Goal: Find specific page/section: Find specific page/section

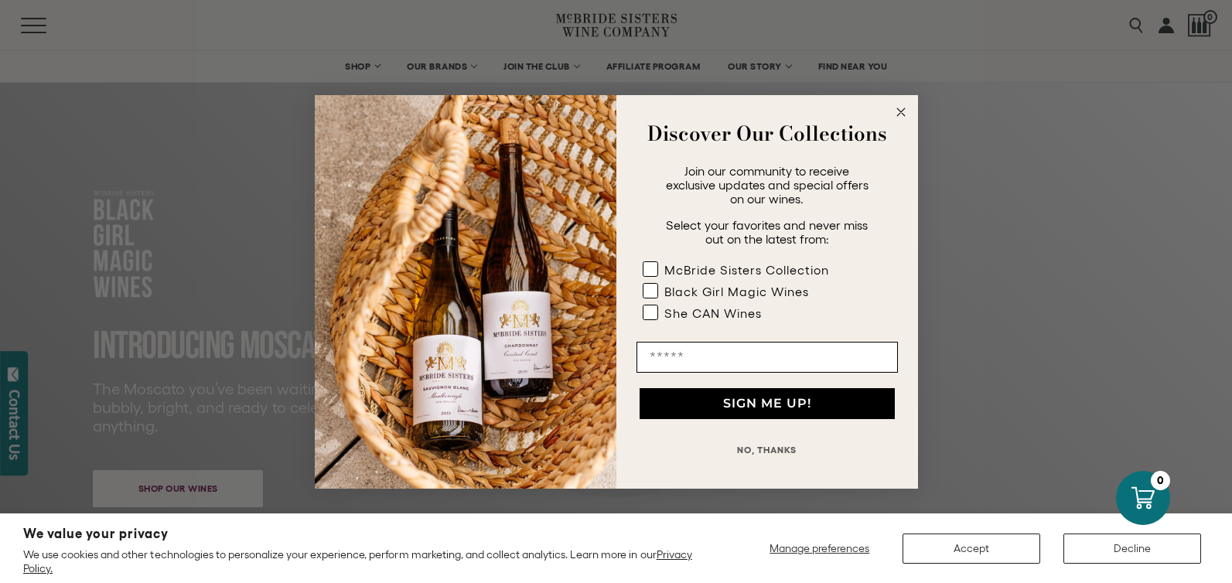
click at [758, 447] on button "NO, THANKS" at bounding box center [766, 449] width 261 height 31
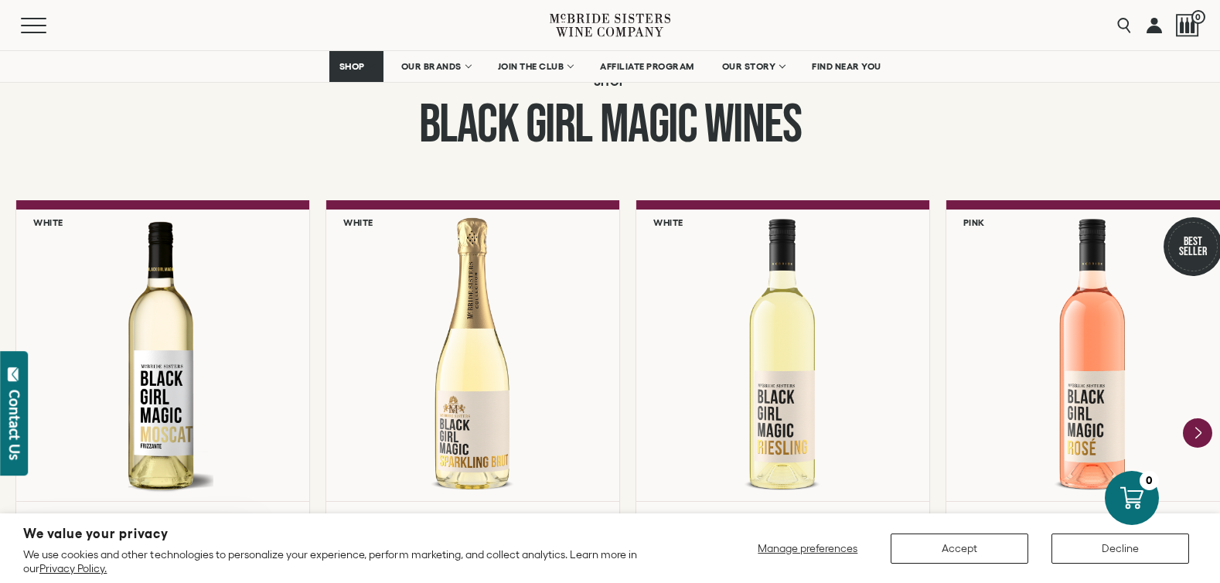
scroll to position [1372, 0]
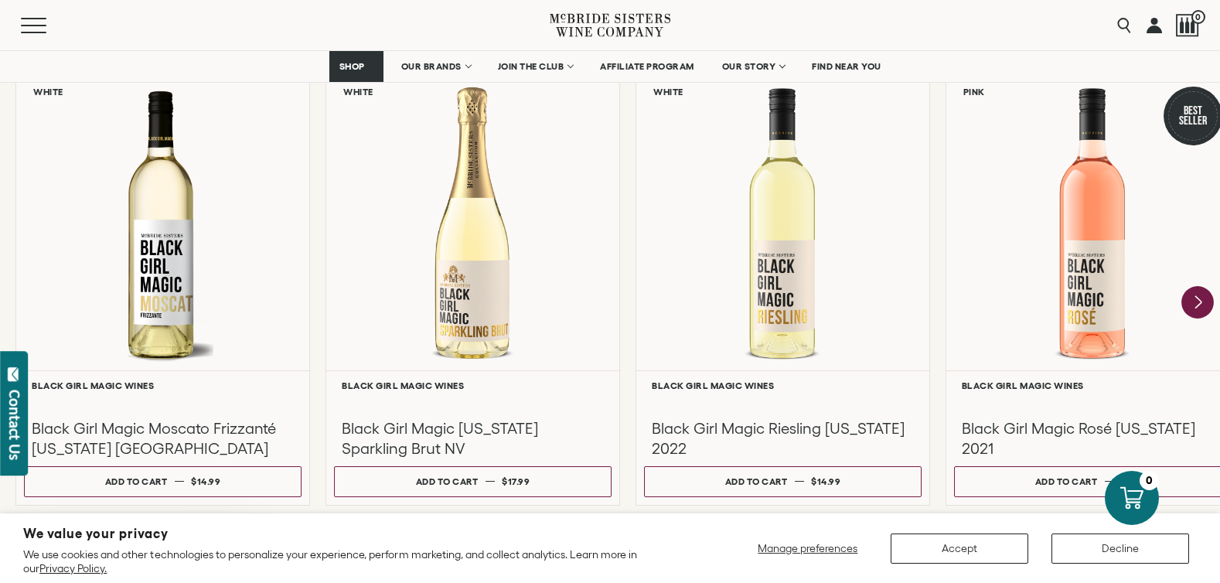
click at [1196, 295] on icon "Next" at bounding box center [1197, 302] width 32 height 32
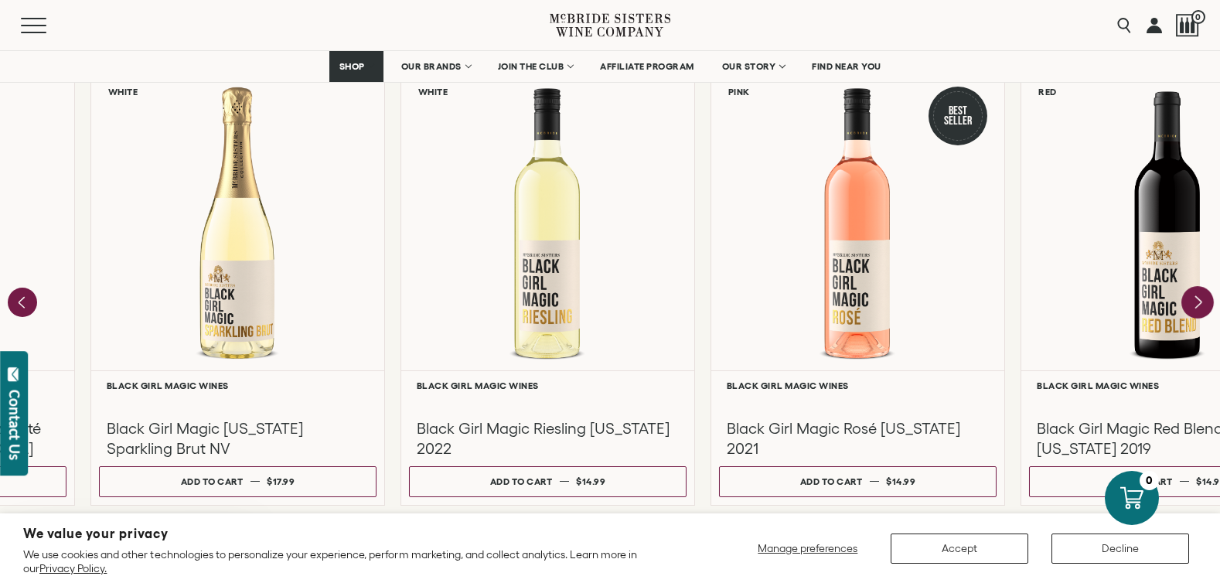
click at [0, 0] on div at bounding box center [0, 0] width 0 height 0
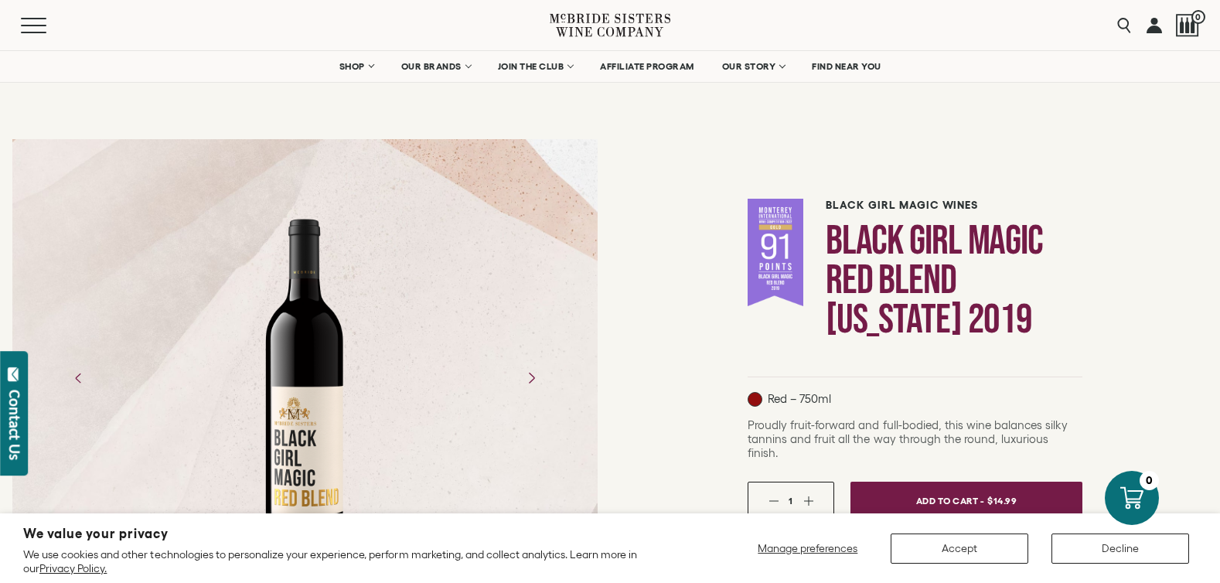
click at [530, 381] on icon "Next" at bounding box center [530, 377] width 27 height 27
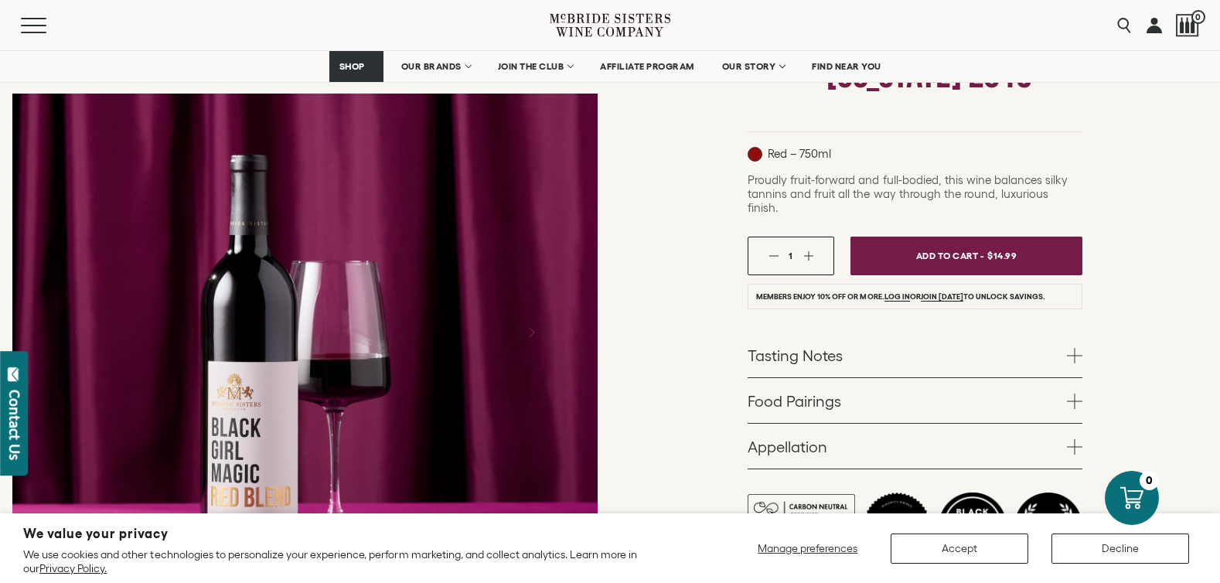
scroll to position [319, 0]
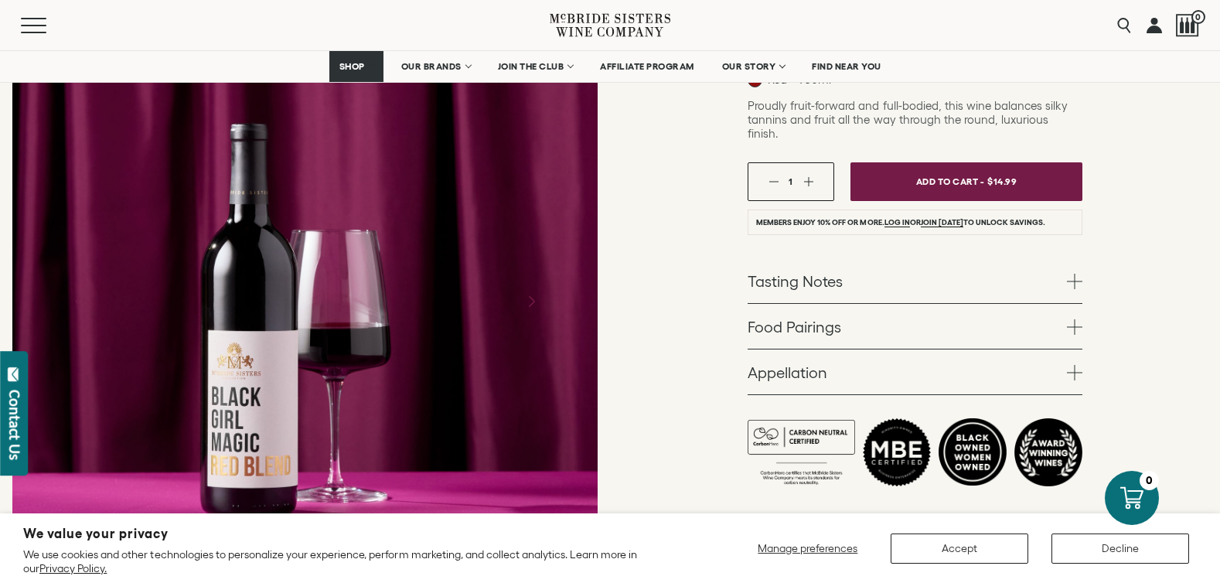
click at [531, 292] on icon "Next" at bounding box center [530, 301] width 27 height 27
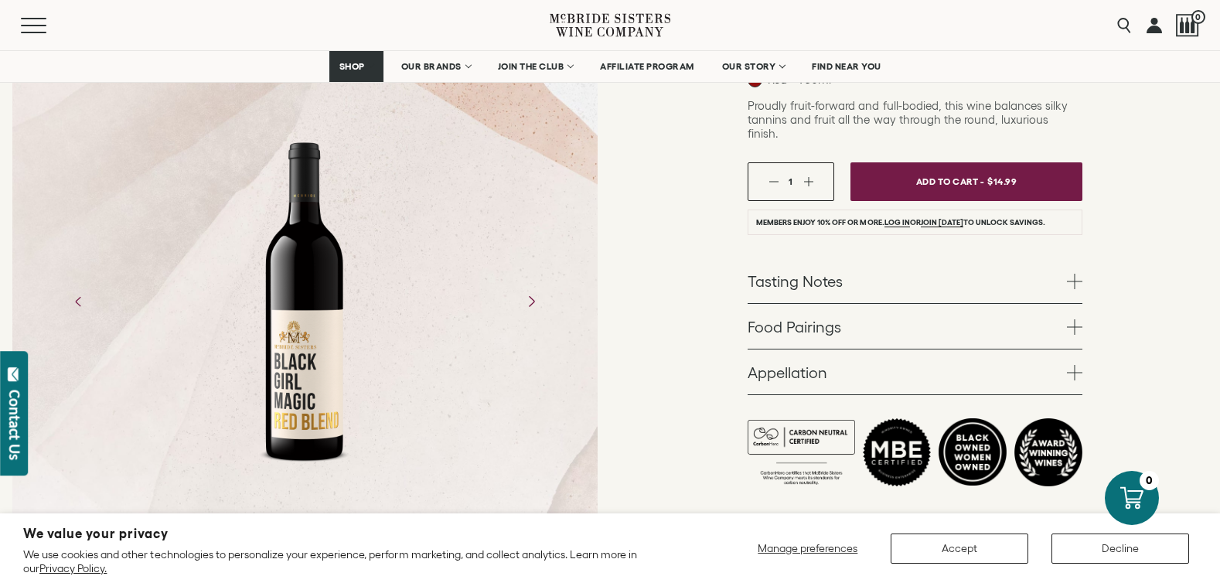
click at [531, 292] on icon "Next" at bounding box center [530, 301] width 27 height 27
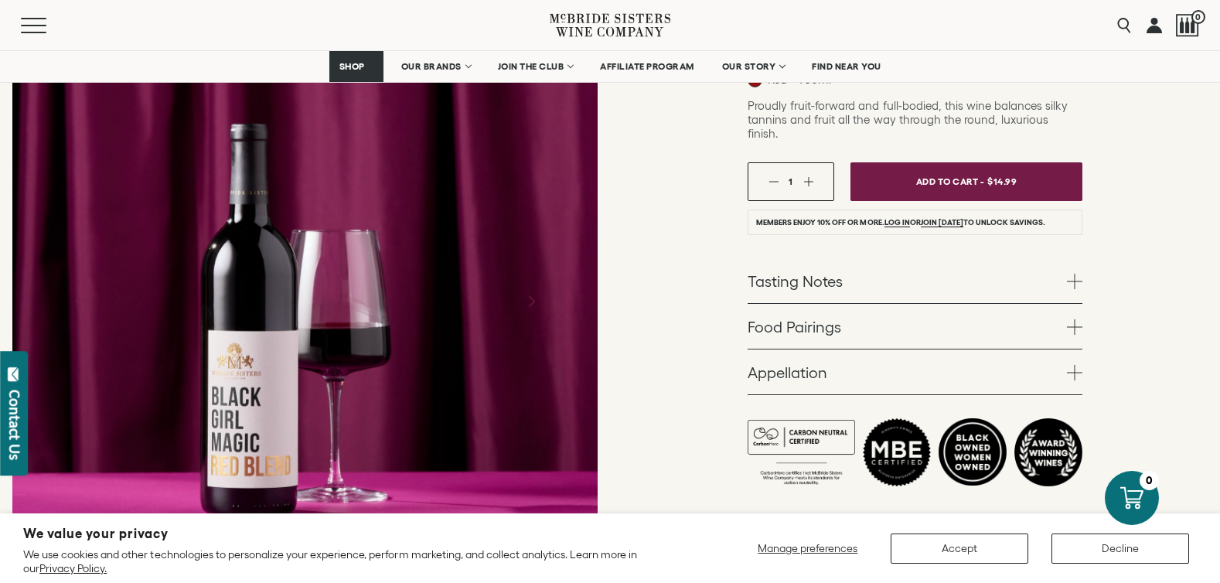
click at [531, 292] on icon "Next" at bounding box center [530, 301] width 27 height 27
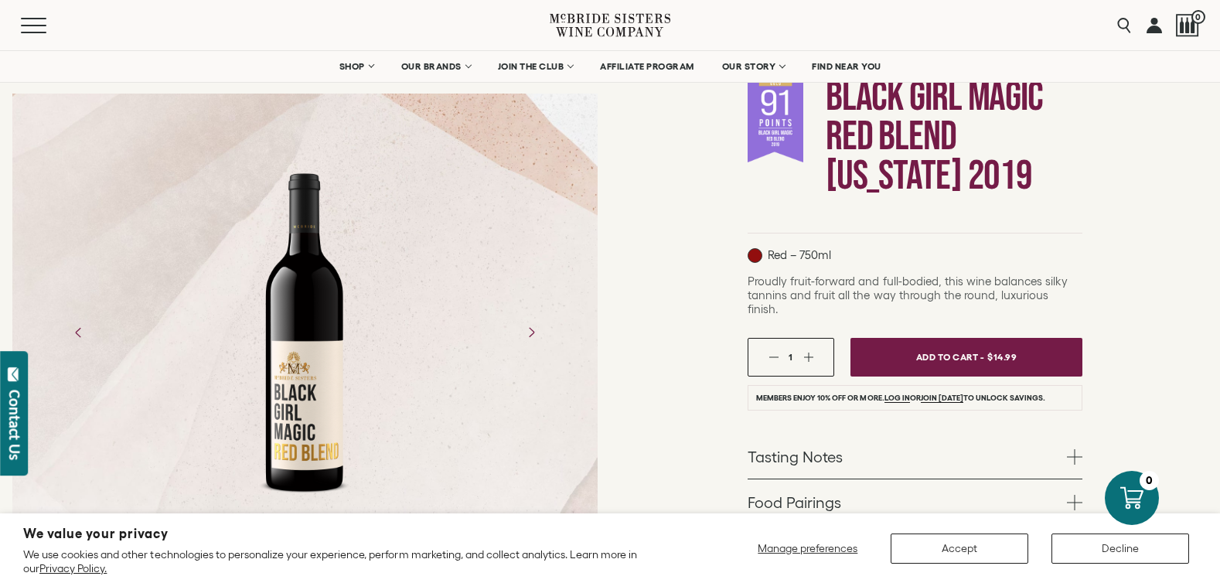
scroll to position [0, 0]
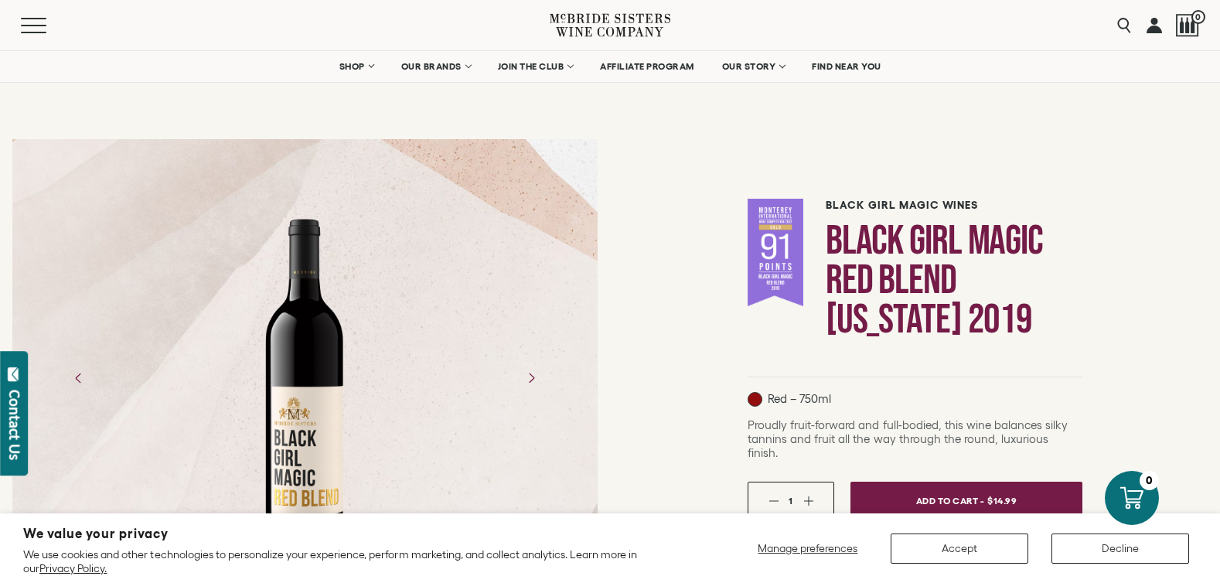
click at [1210, 32] on div "Menu Search 0" at bounding box center [610, 25] width 1220 height 50
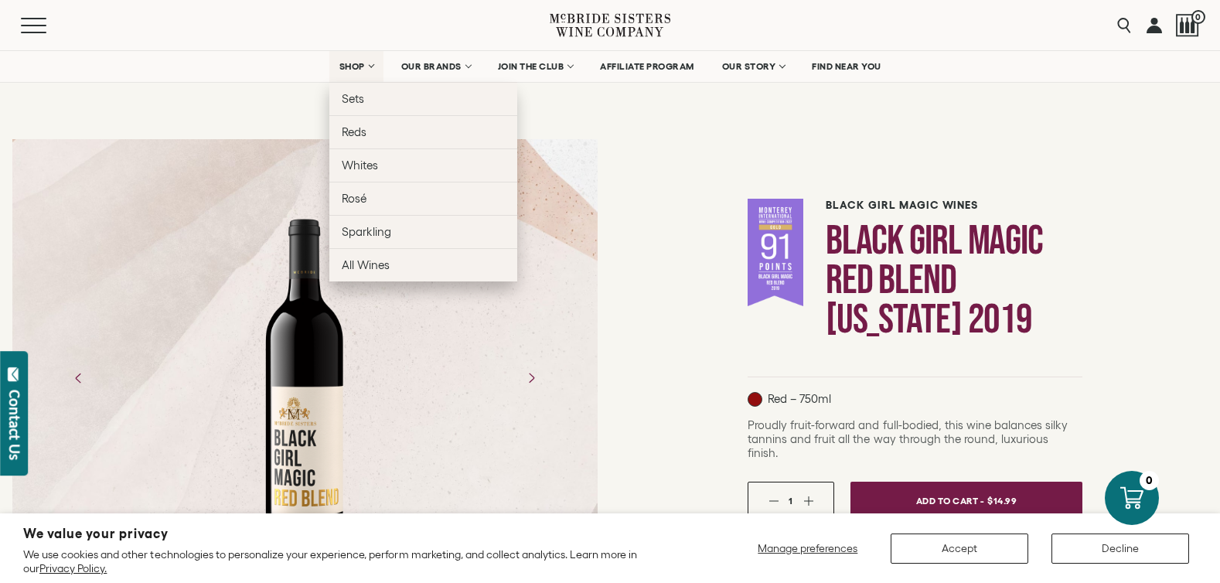
click at [370, 66] on link "SHOP" at bounding box center [356, 66] width 54 height 31
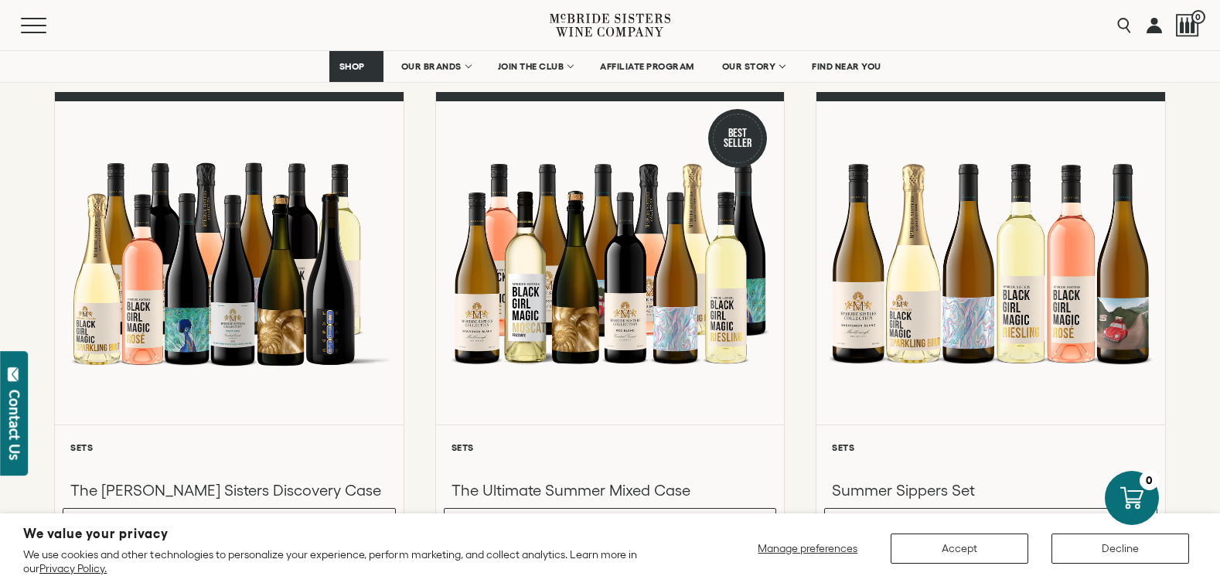
scroll to position [212, 0]
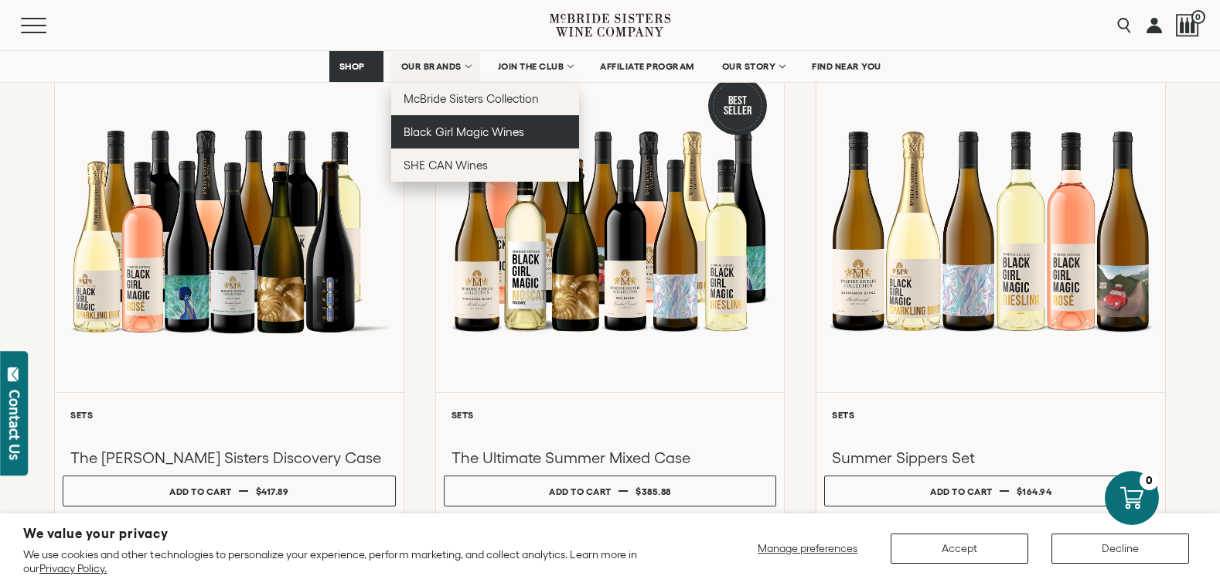
click at [440, 131] on span "Black Girl Magic Wines" at bounding box center [464, 131] width 121 height 13
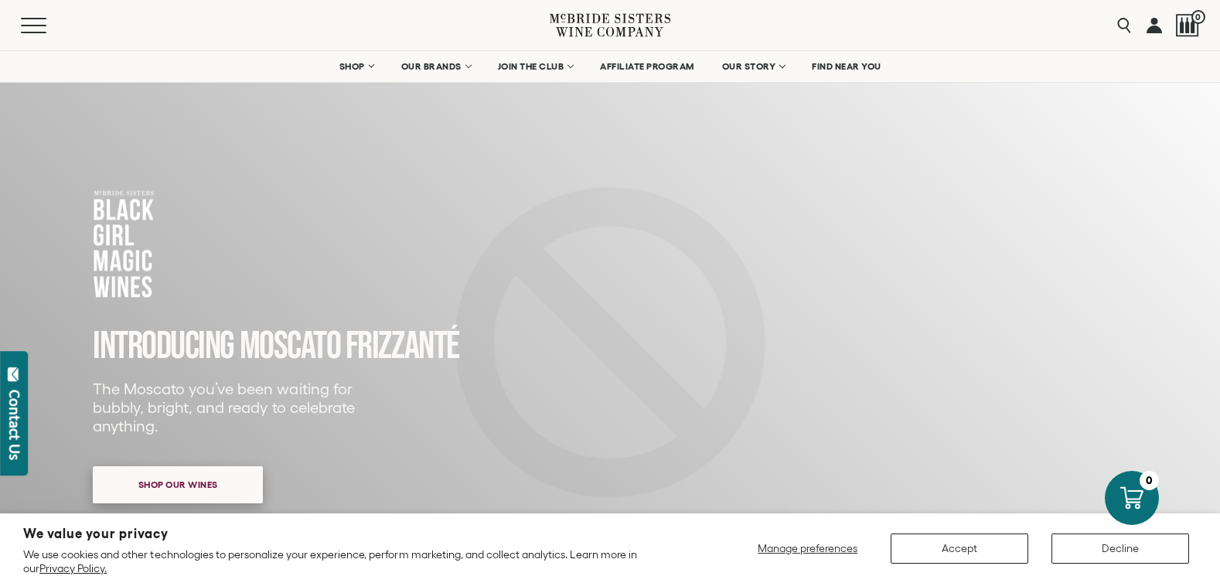
click at [202, 486] on span "Shop our wines" at bounding box center [178, 484] width 134 height 30
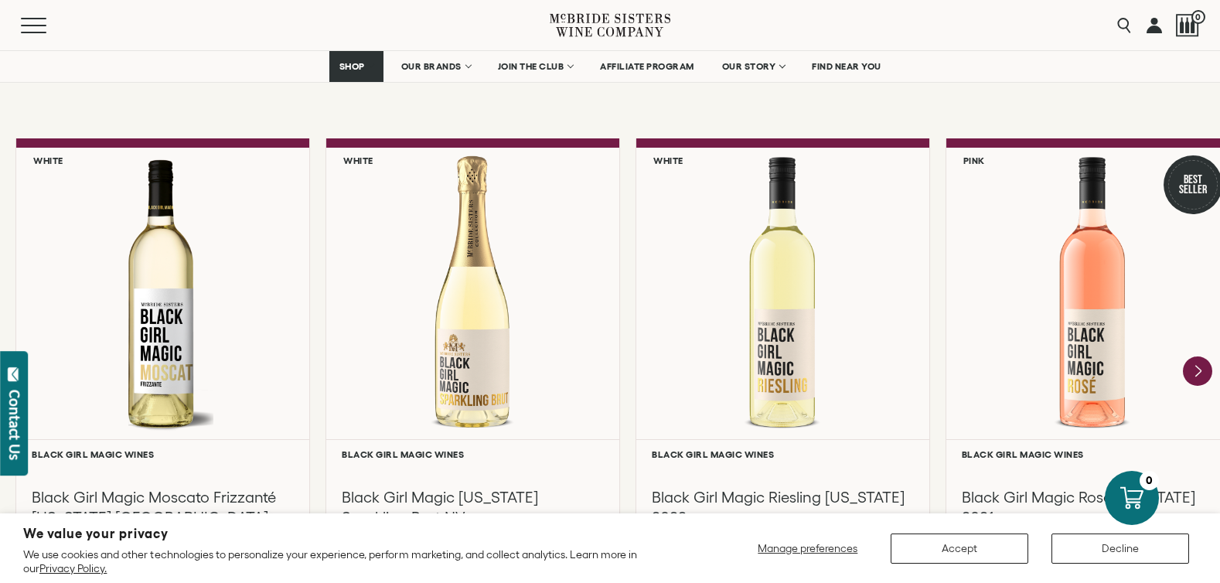
scroll to position [1382, 0]
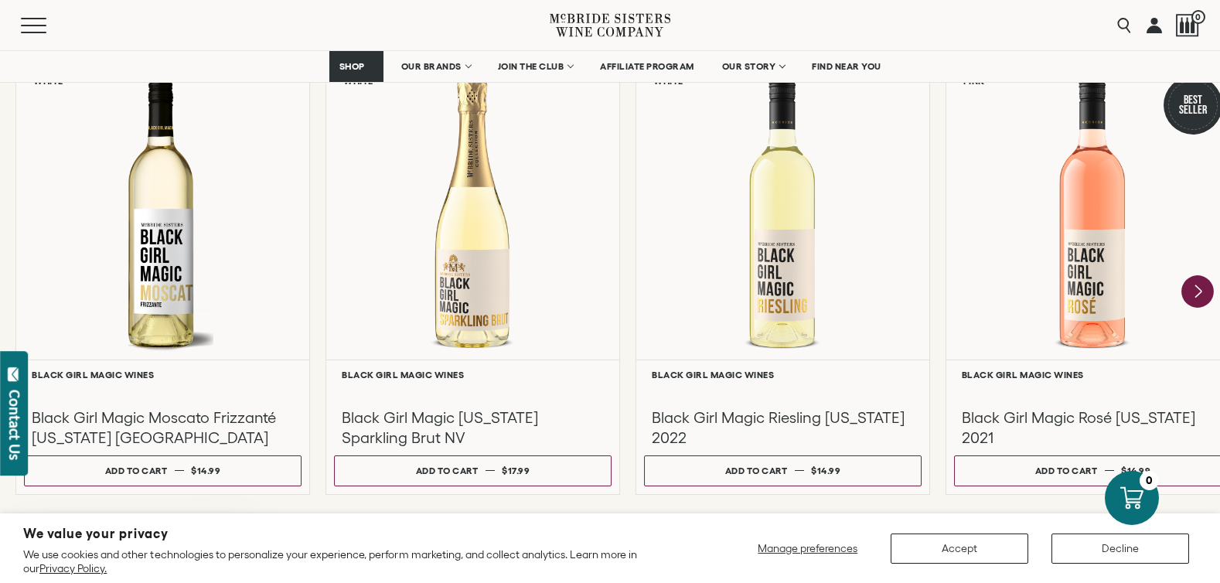
click at [1198, 282] on icon "Next" at bounding box center [1197, 291] width 32 height 32
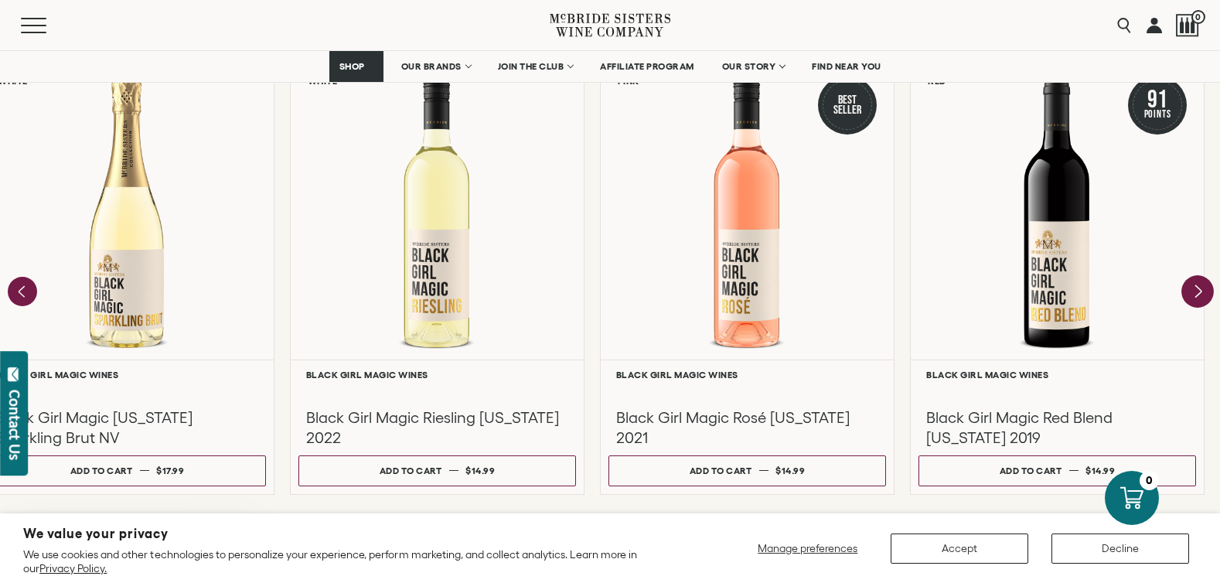
click at [0, 0] on div at bounding box center [0, 0] width 0 height 0
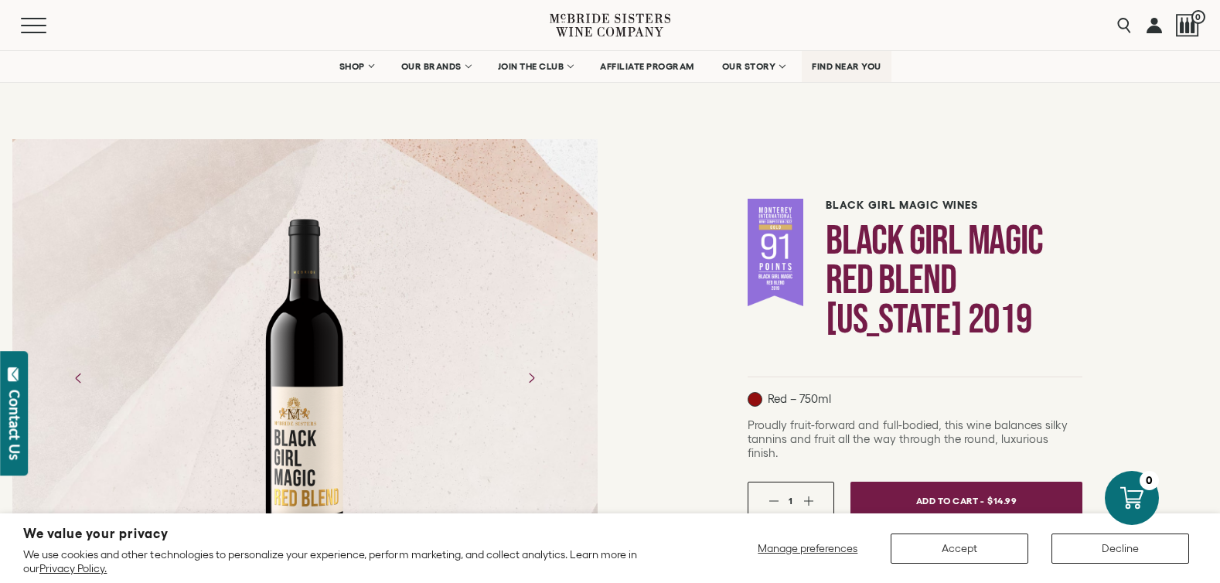
click at [848, 67] on span "FIND NEAR YOU" at bounding box center [847, 66] width 70 height 11
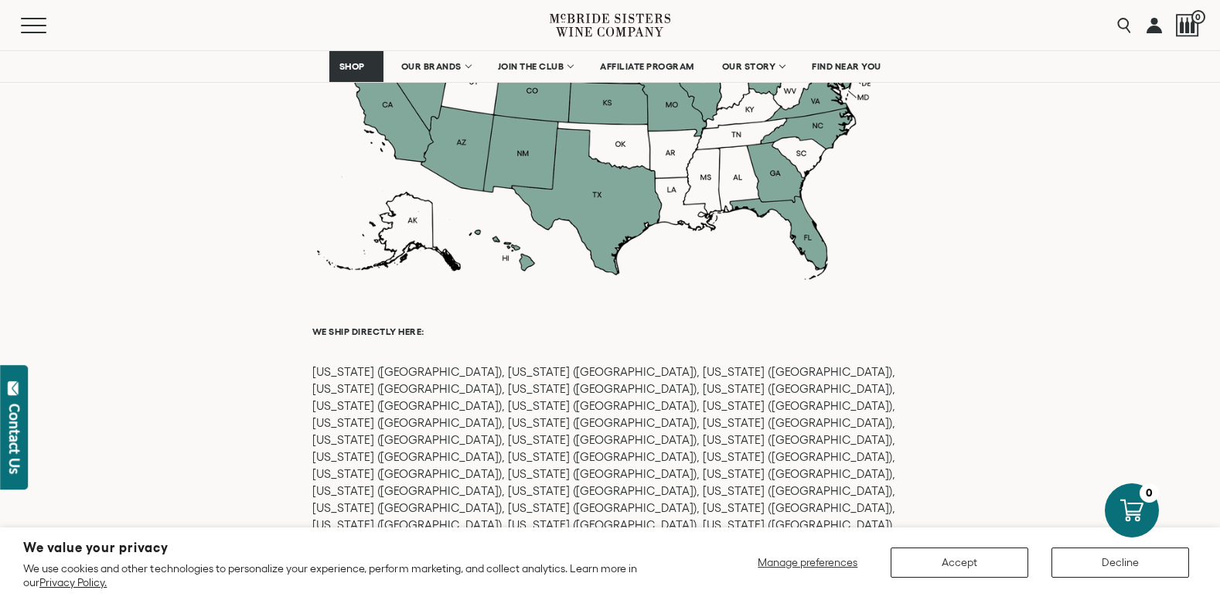
scroll to position [1553, 0]
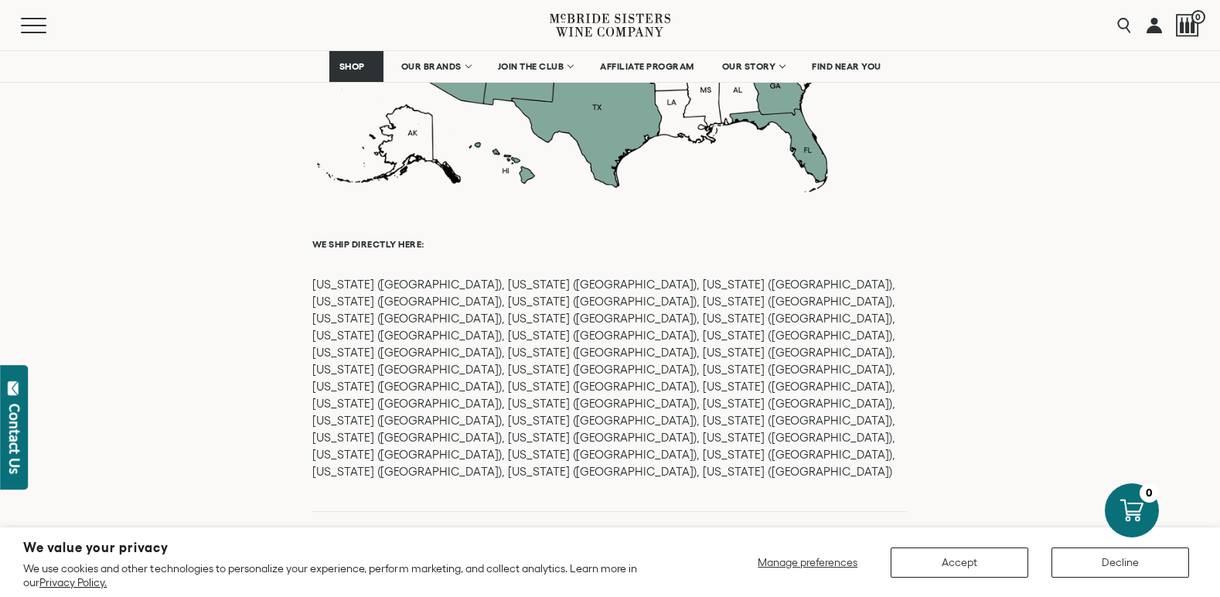
click at [787, 296] on p "[US_STATE] ([GEOGRAPHIC_DATA]), [US_STATE] ([GEOGRAPHIC_DATA]), [US_STATE] ([GE…" at bounding box center [609, 378] width 595 height 204
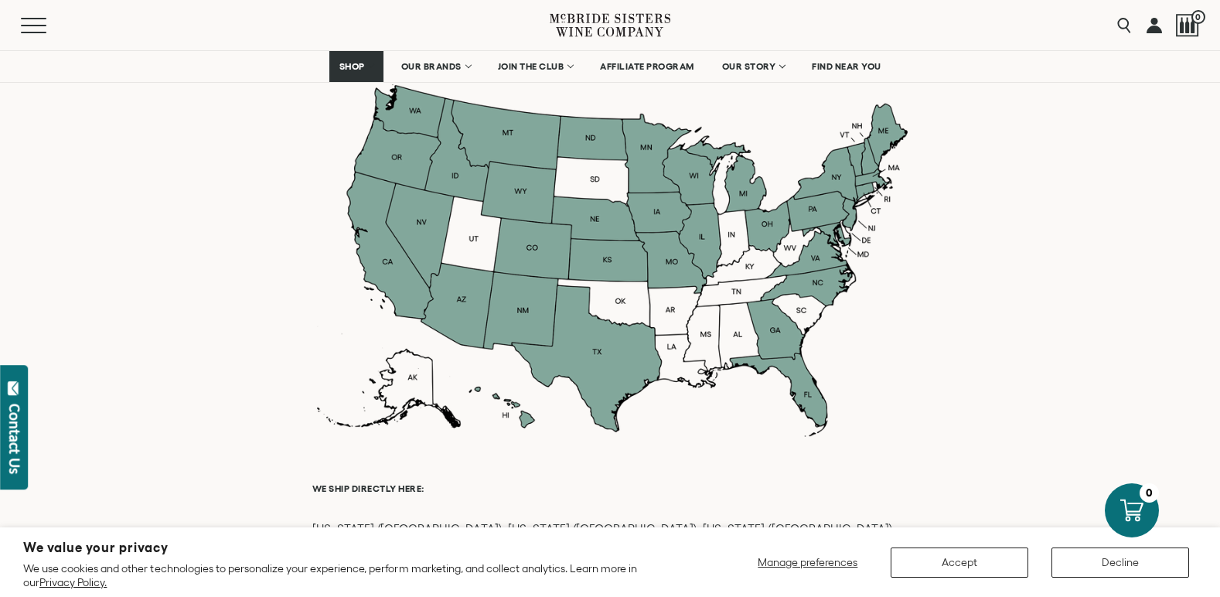
scroll to position [1286, 0]
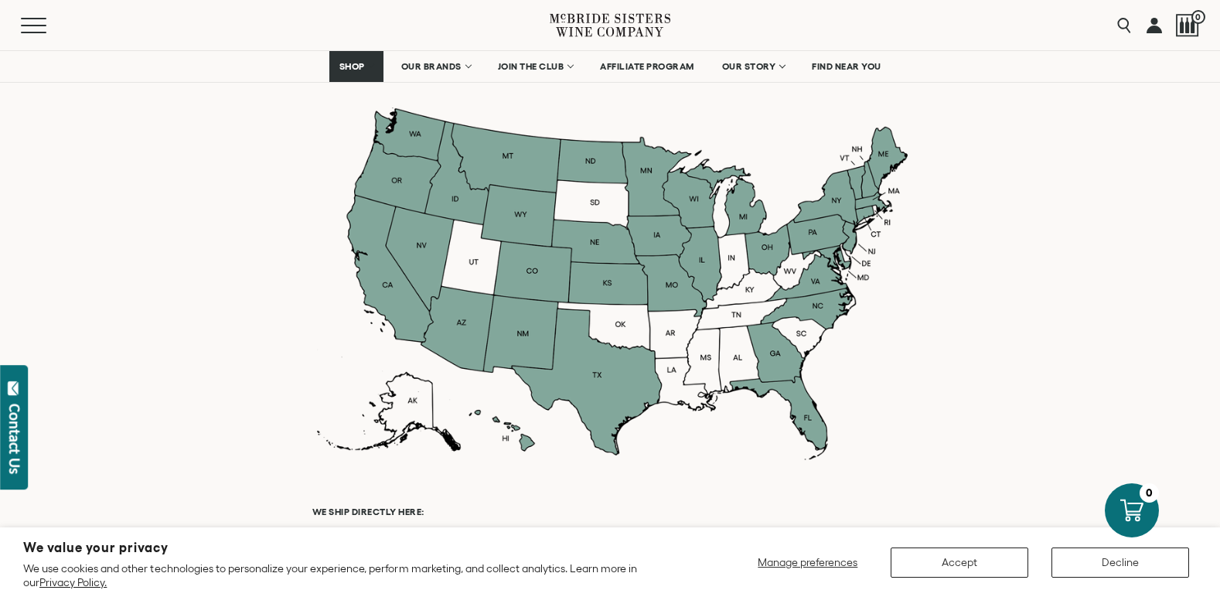
click at [862, 276] on picture at bounding box center [609, 282] width 595 height 17
click at [855, 65] on span "FIND NEAR YOU" at bounding box center [847, 66] width 70 height 11
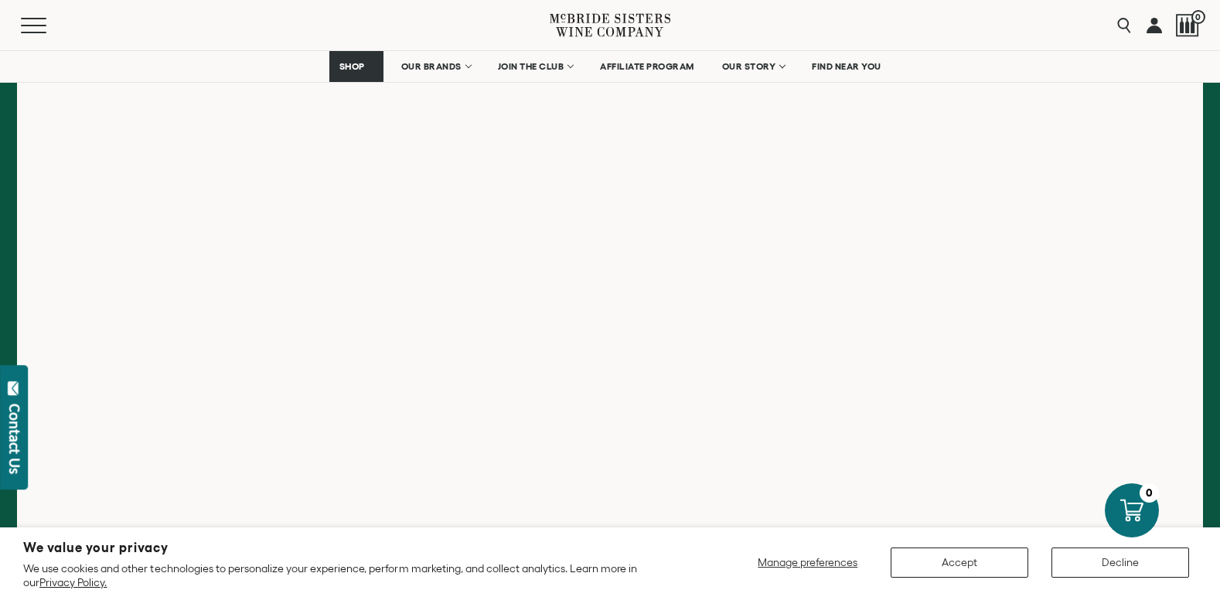
scroll to position [338, 0]
